Goal: Information Seeking & Learning: Check status

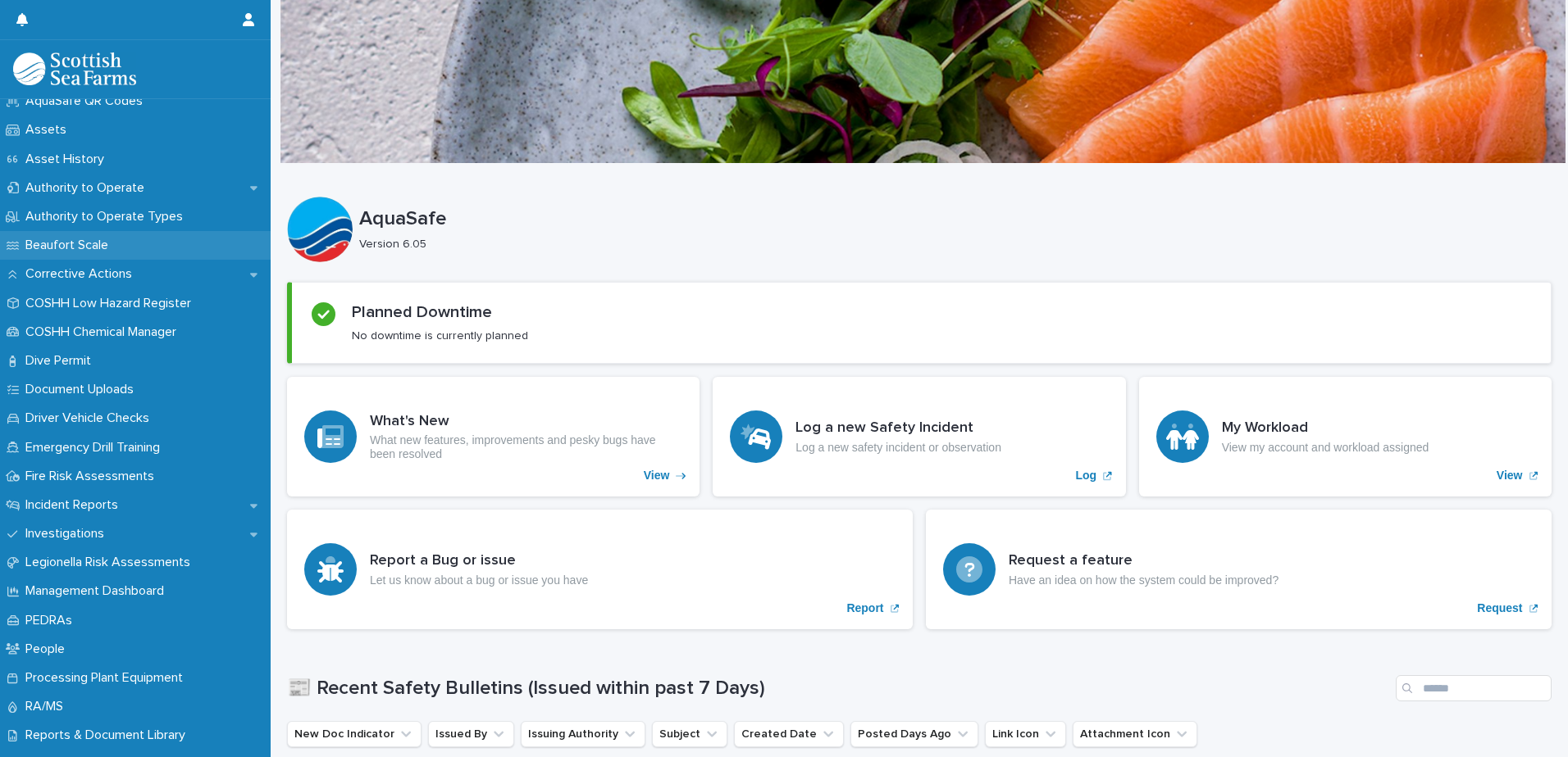
scroll to position [246, 0]
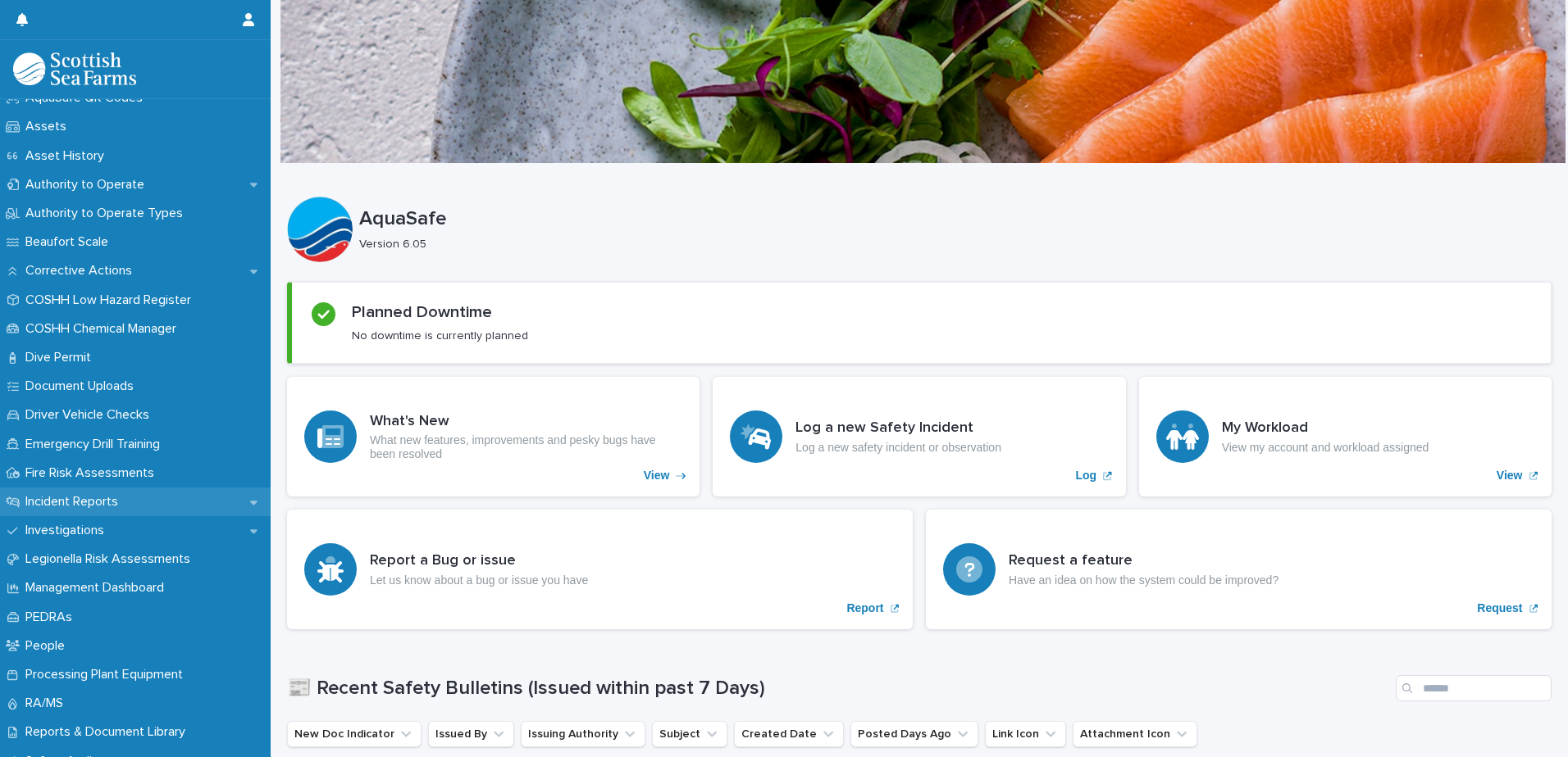
click at [103, 499] on p "Incident Reports" at bounding box center [75, 503] width 112 height 16
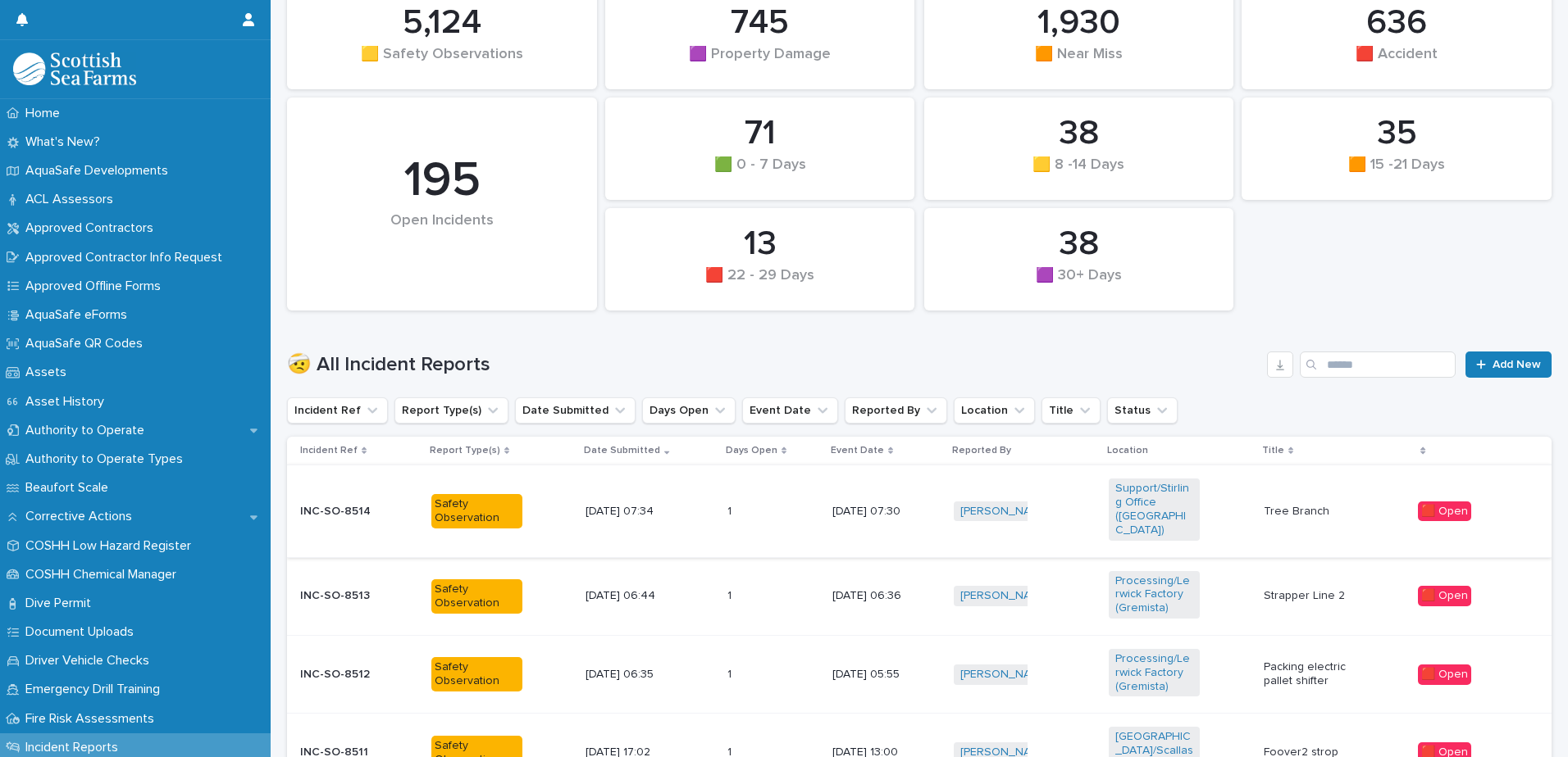
scroll to position [246, 0]
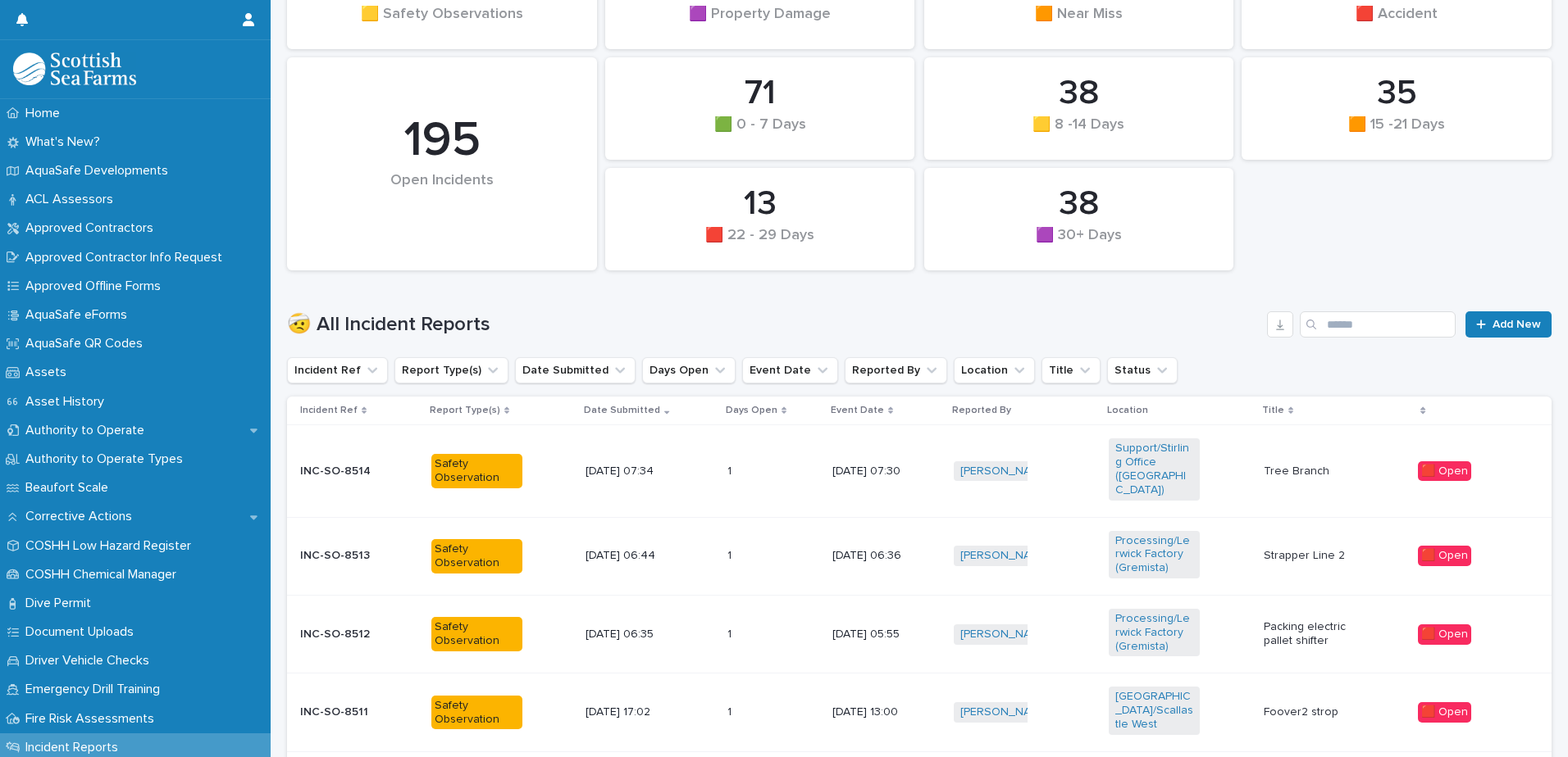
click at [649, 469] on p "13/8/2025 07:34" at bounding box center [631, 472] width 91 height 14
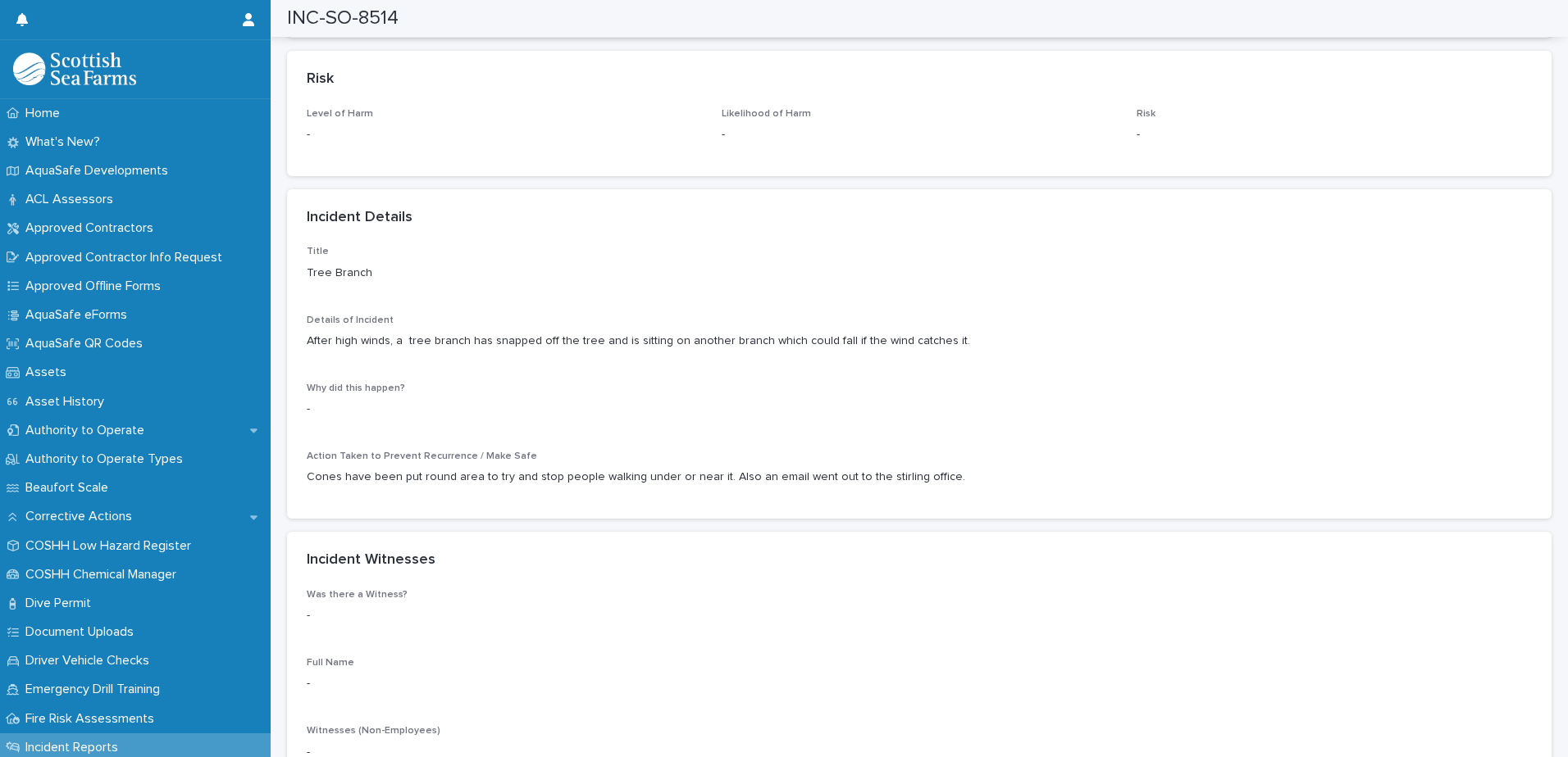
scroll to position [1311, 0]
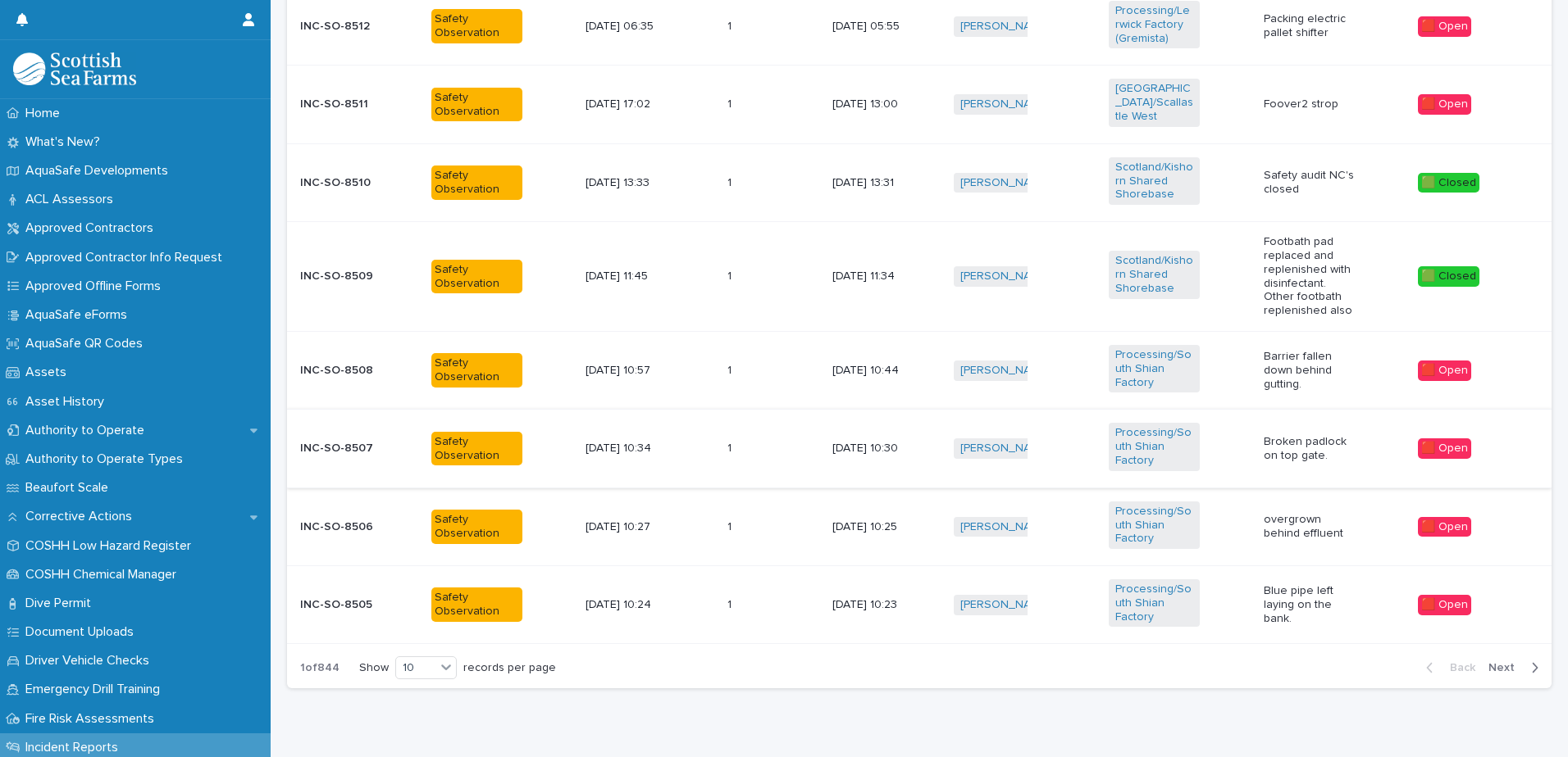
scroll to position [865, 0]
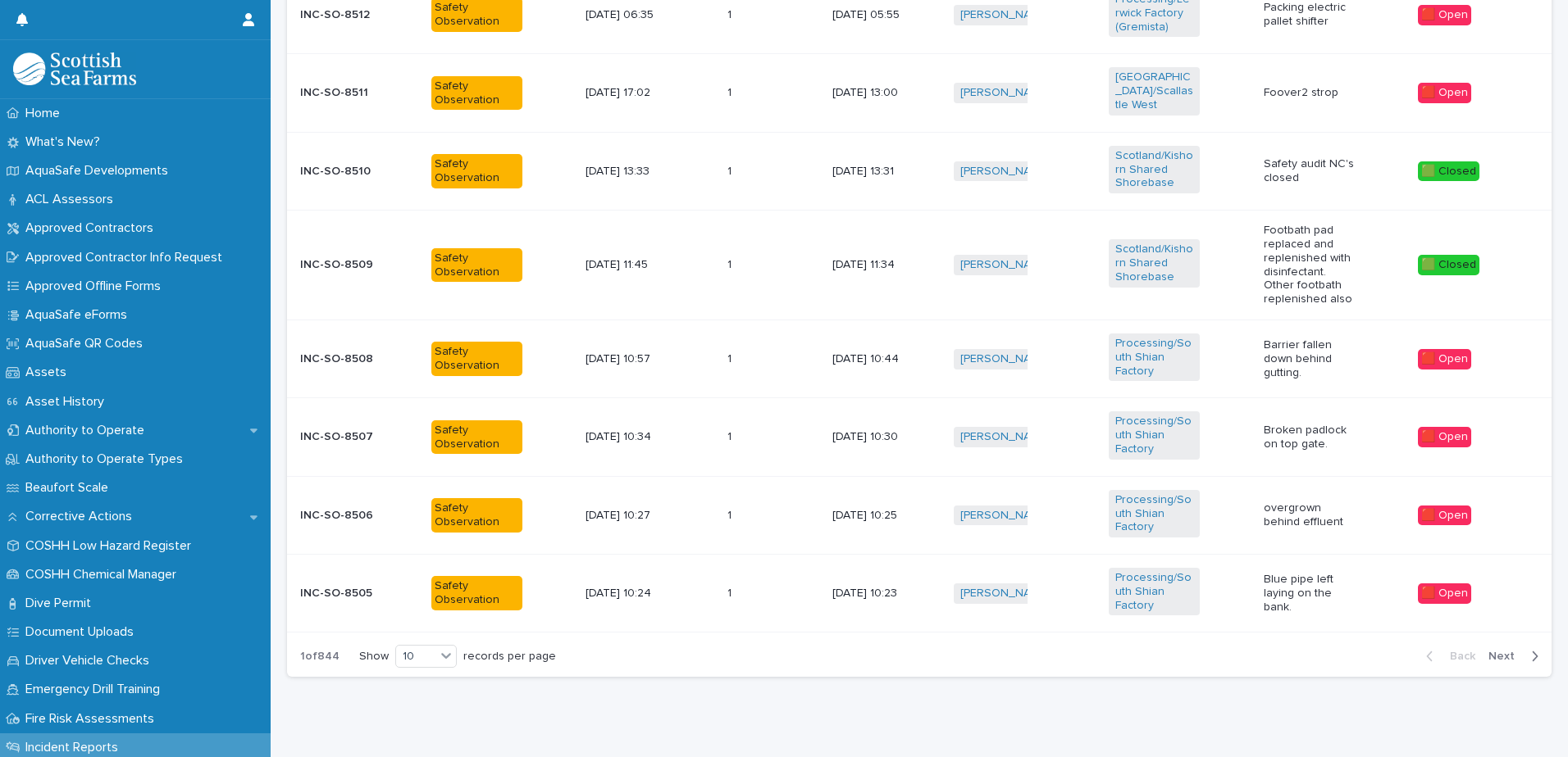
click at [1500, 651] on span "Next" at bounding box center [1506, 657] width 36 height 12
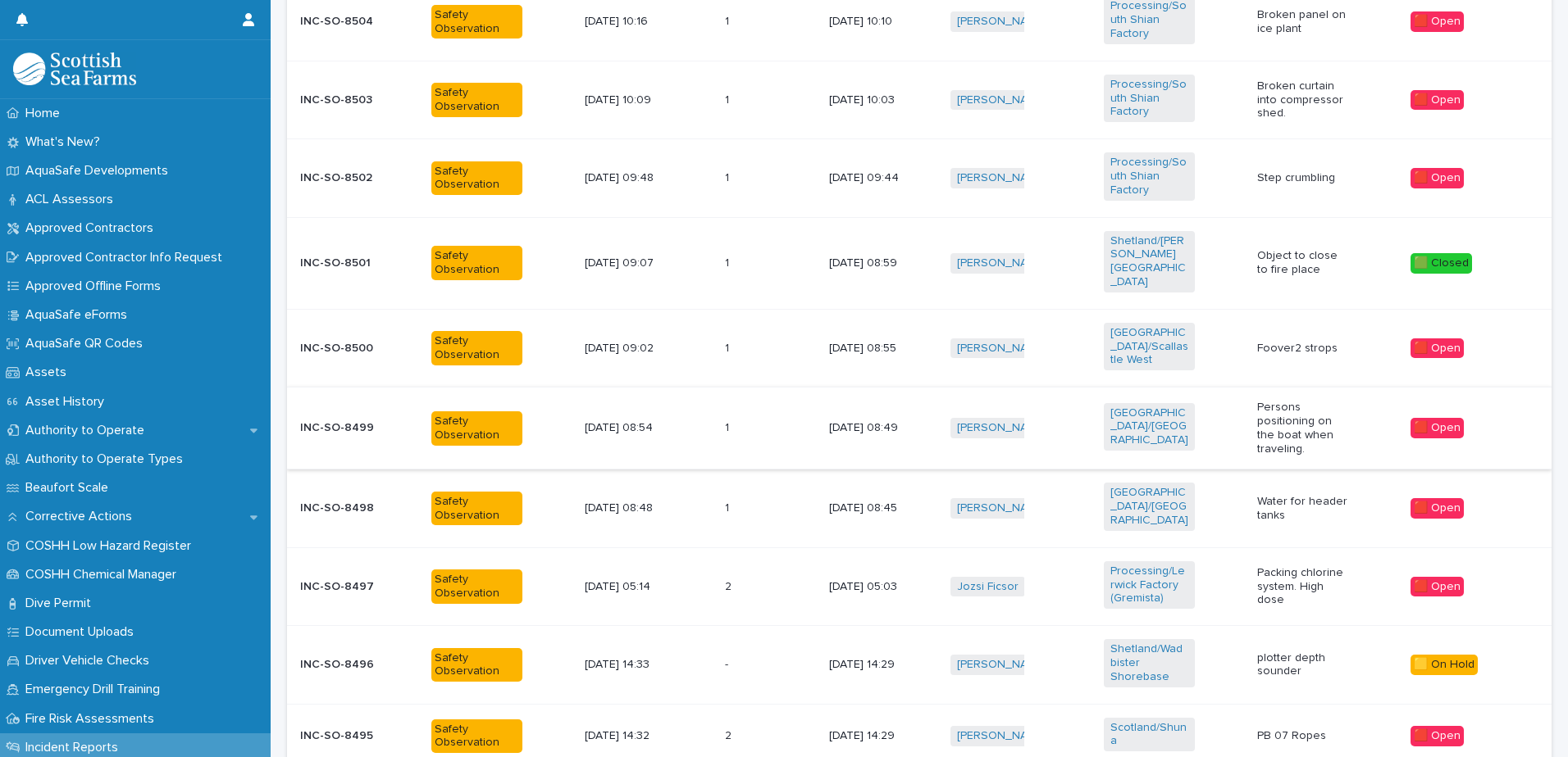
scroll to position [715, 0]
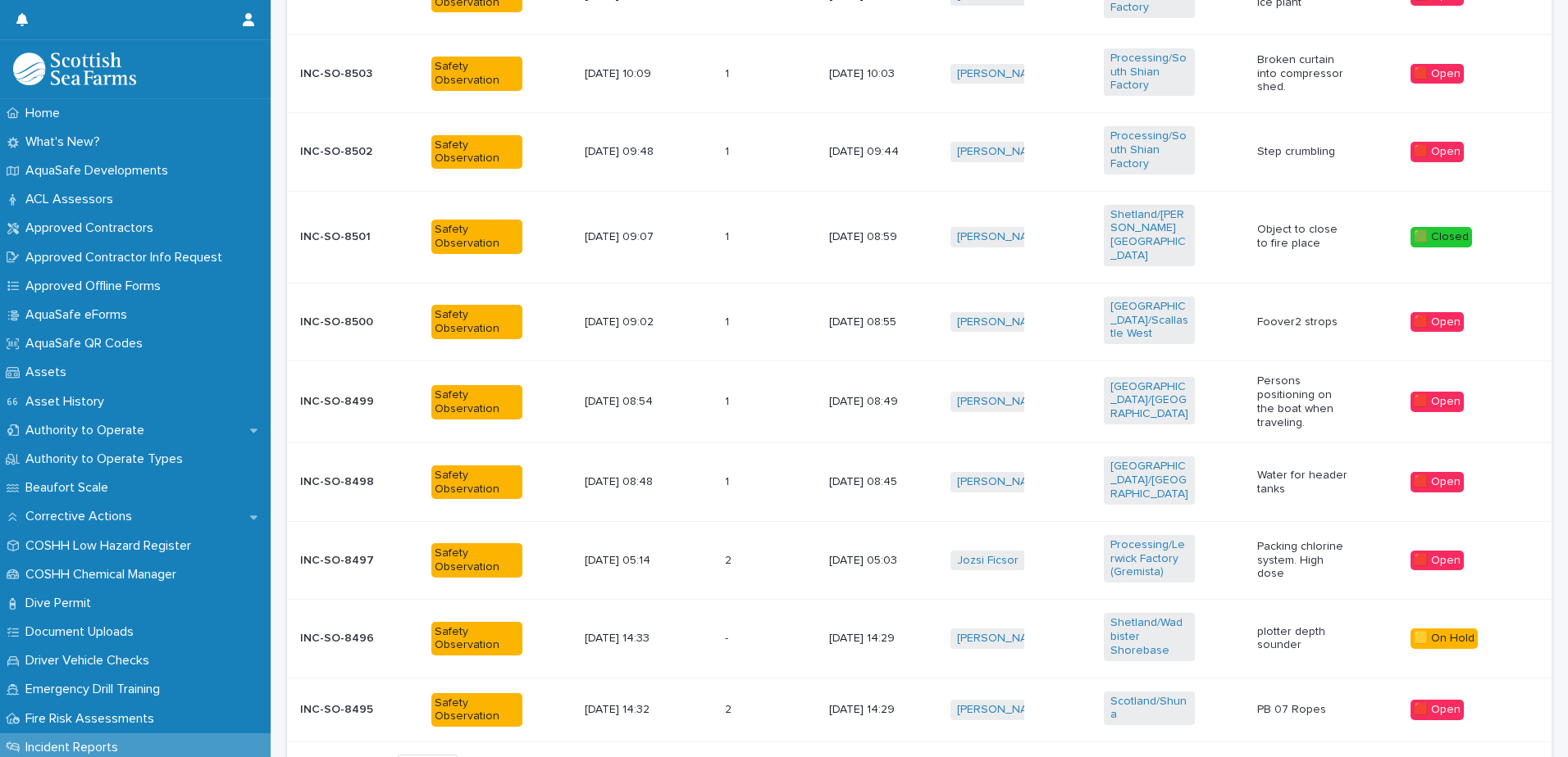
click at [1489, 757] on span "Next" at bounding box center [1506, 767] width 36 height 12
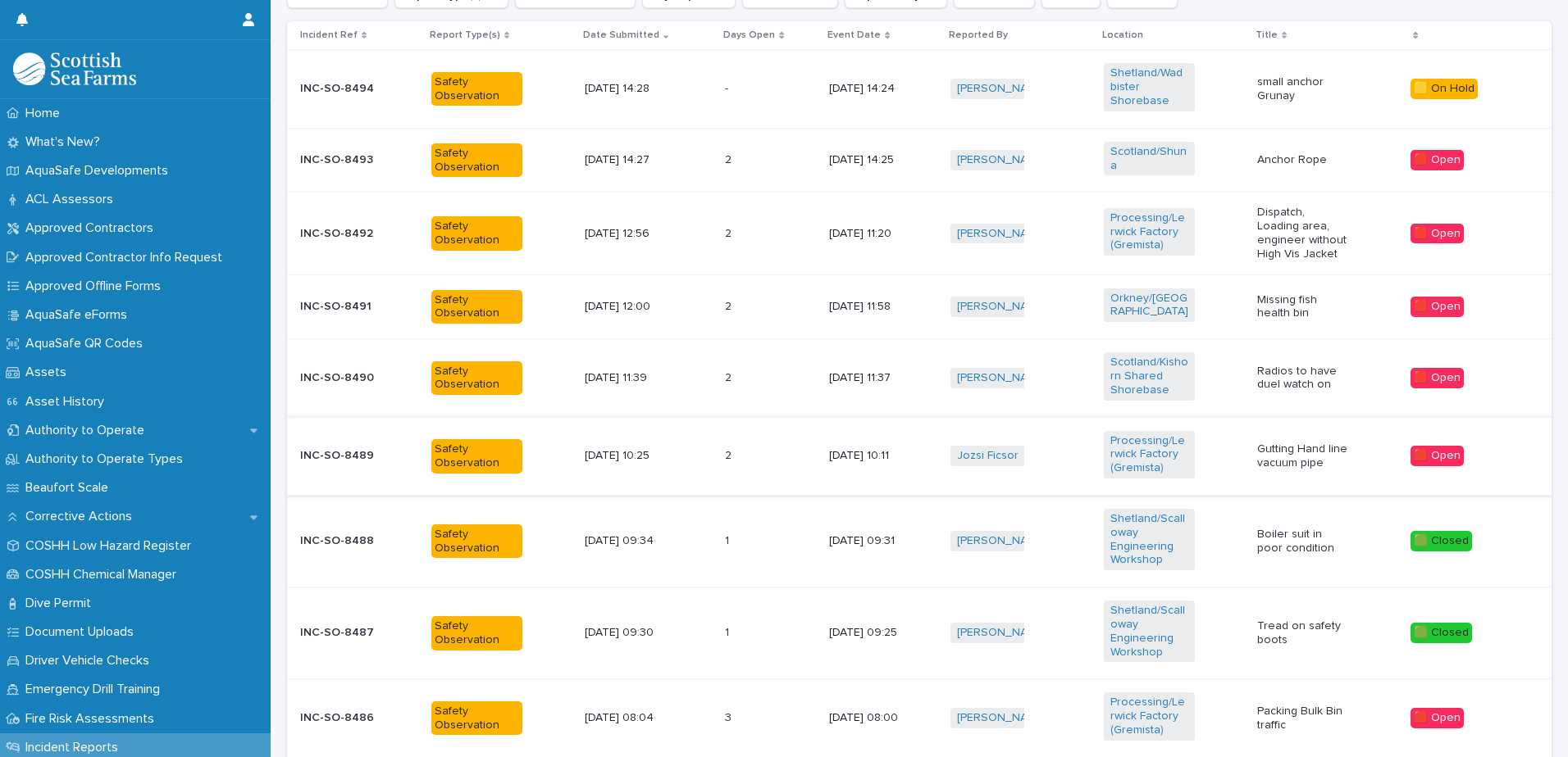
scroll to position [661, 0]
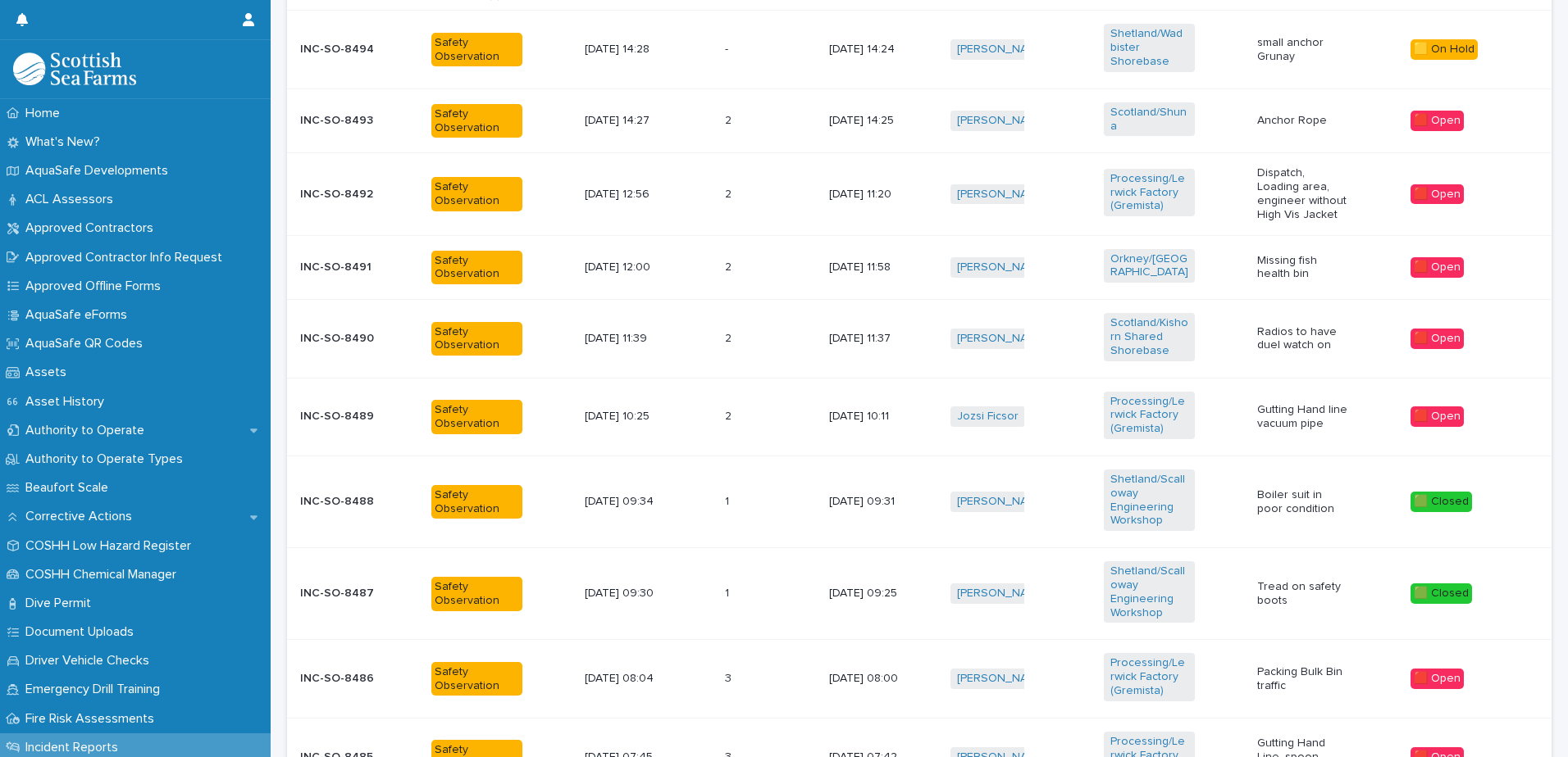
click at [771, 265] on div "2 2" at bounding box center [770, 267] width 91 height 27
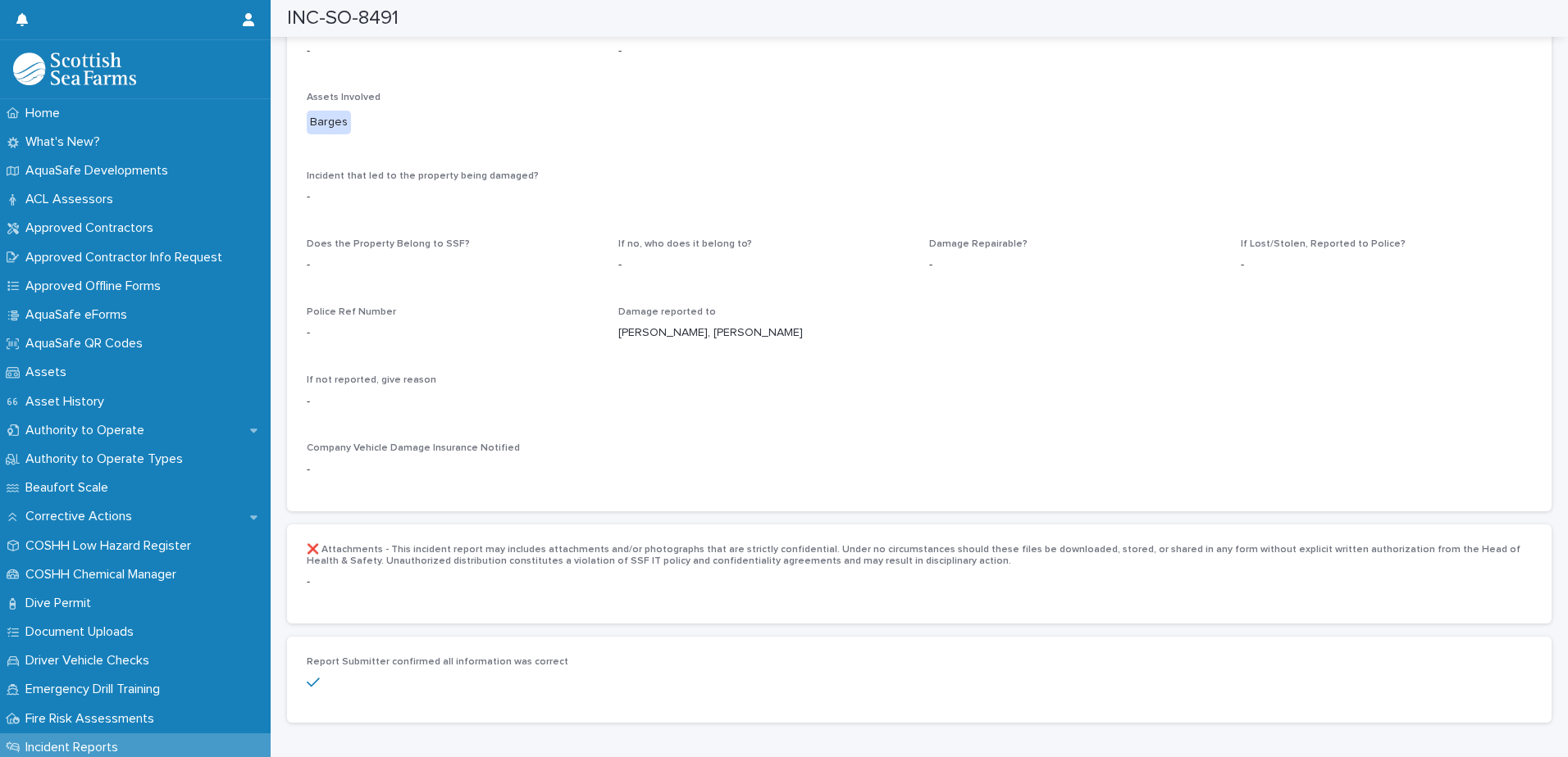
scroll to position [2705, 0]
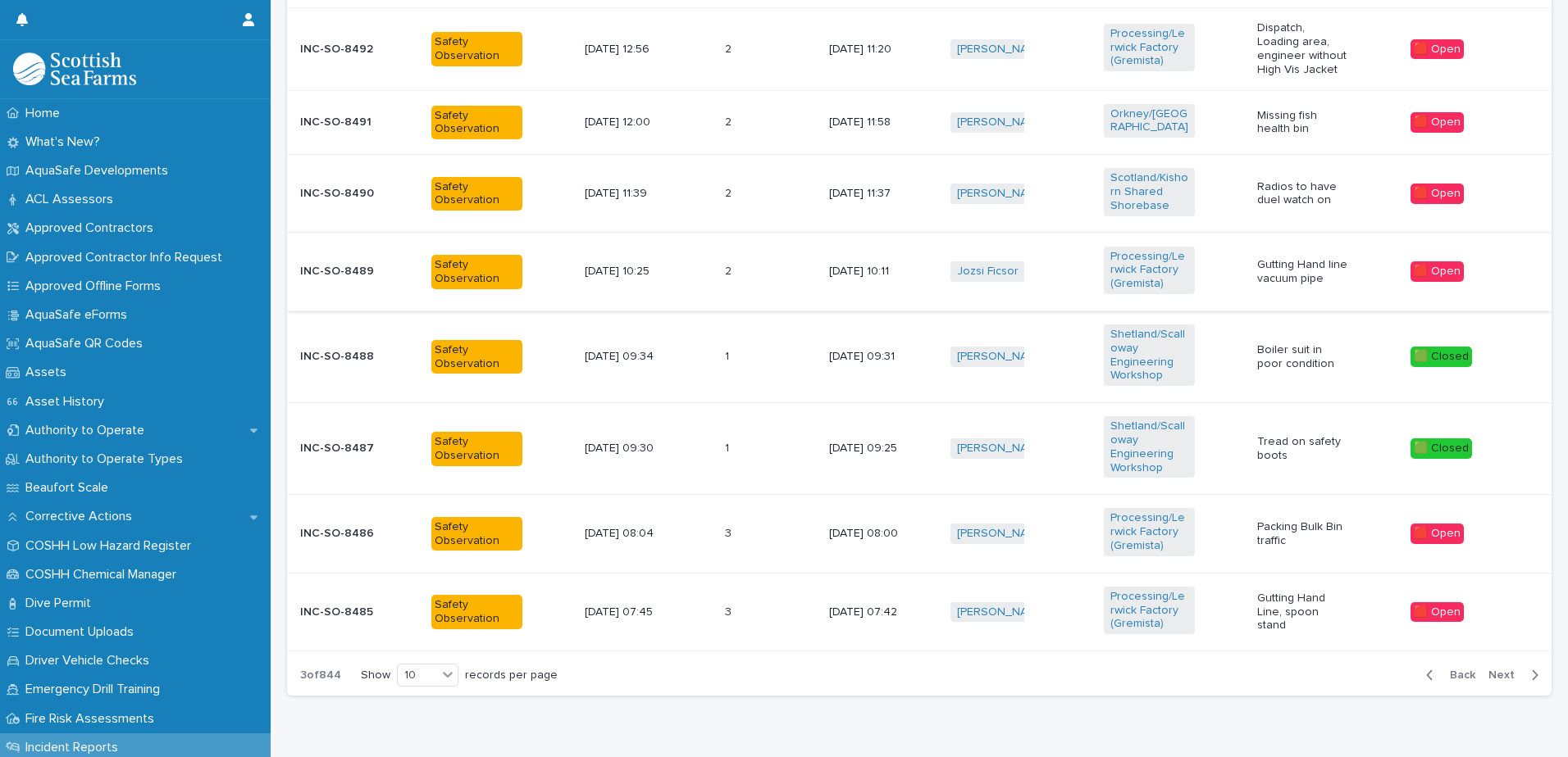
scroll to position [833, 0]
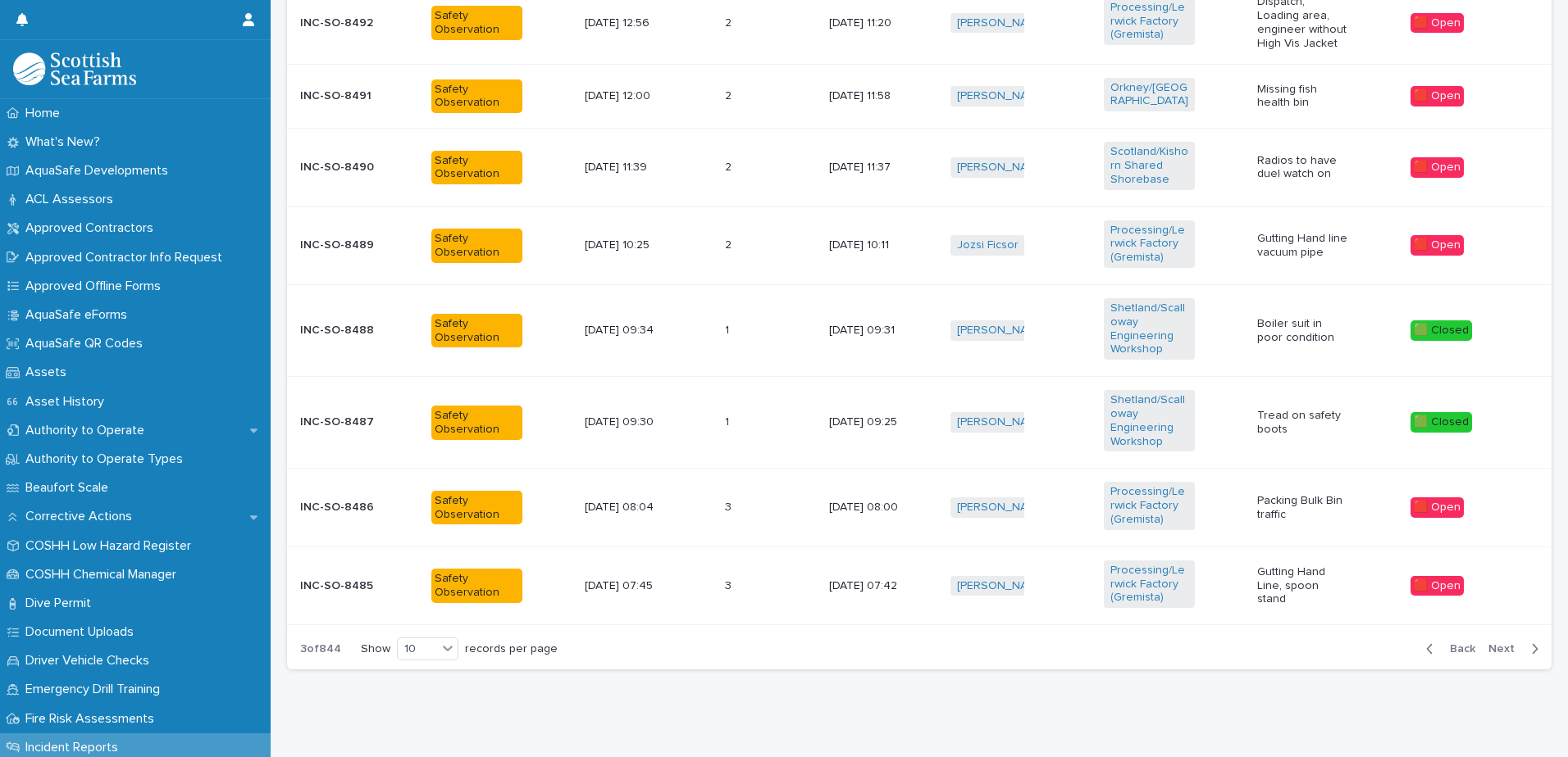
click at [1502, 652] on span "Next" at bounding box center [1506, 650] width 36 height 12
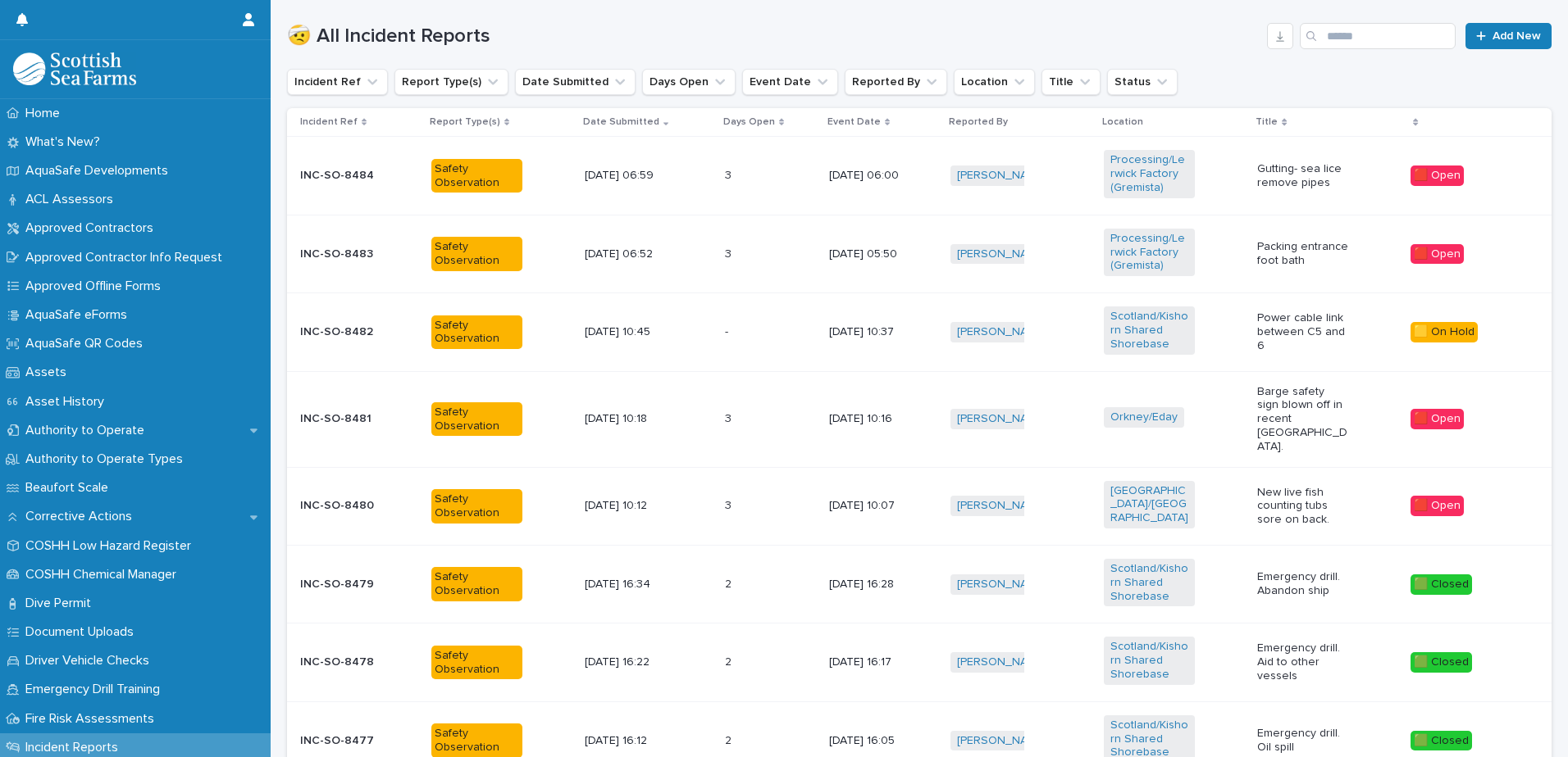
scroll to position [497, 0]
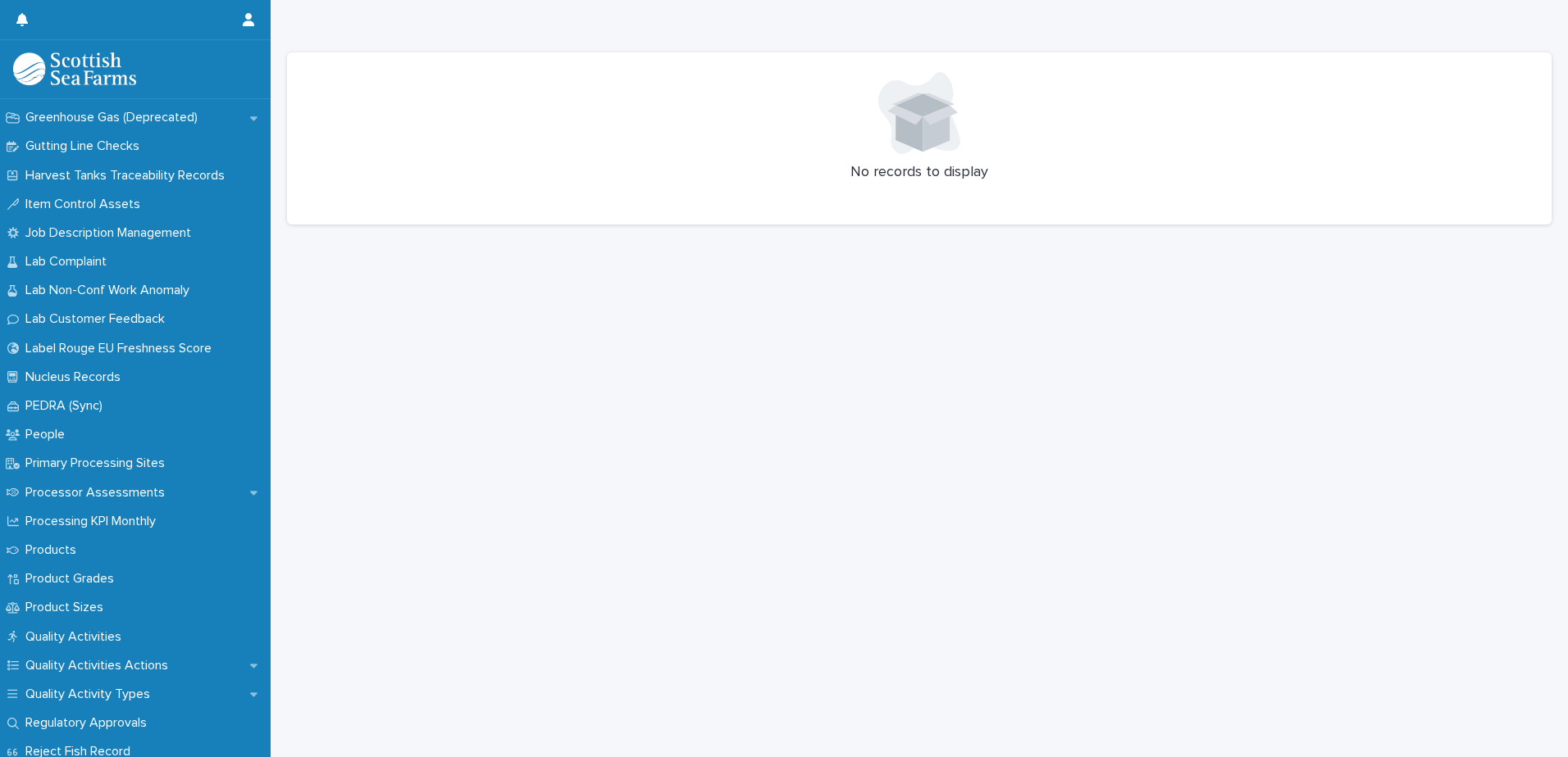
scroll to position [1659, 0]
